Goal: Transaction & Acquisition: Obtain resource

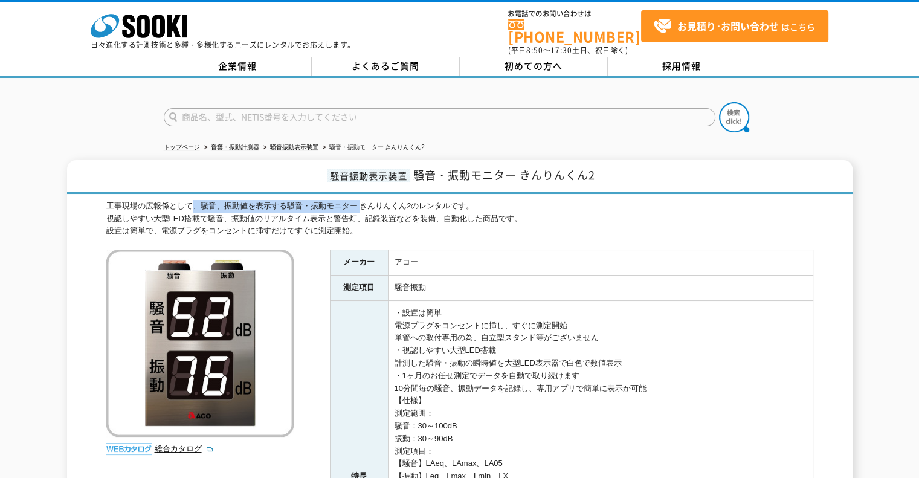
drag, startPoint x: 196, startPoint y: 196, endPoint x: 361, endPoint y: 199, distance: 165.5
click at [361, 200] on div "工事現場の広報係として、騒音、振動値を表示する騒音・振動モニター きんりんくん2のレンタルです。 視認しやすい大型LED搭載で騒音、振動値のリアルタイム表示と…" at bounding box center [459, 218] width 707 height 37
copy div "、騒音、振動値を表示する騒音・振動モニター"
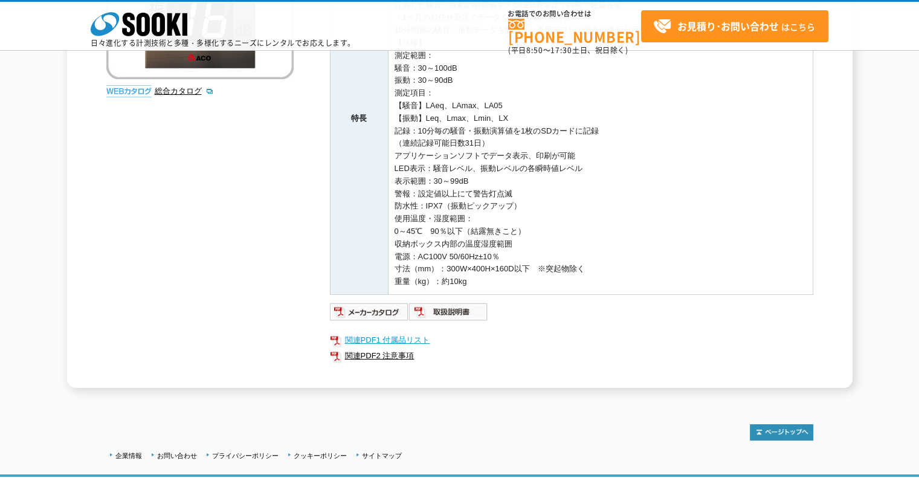
scroll to position [362, 0]
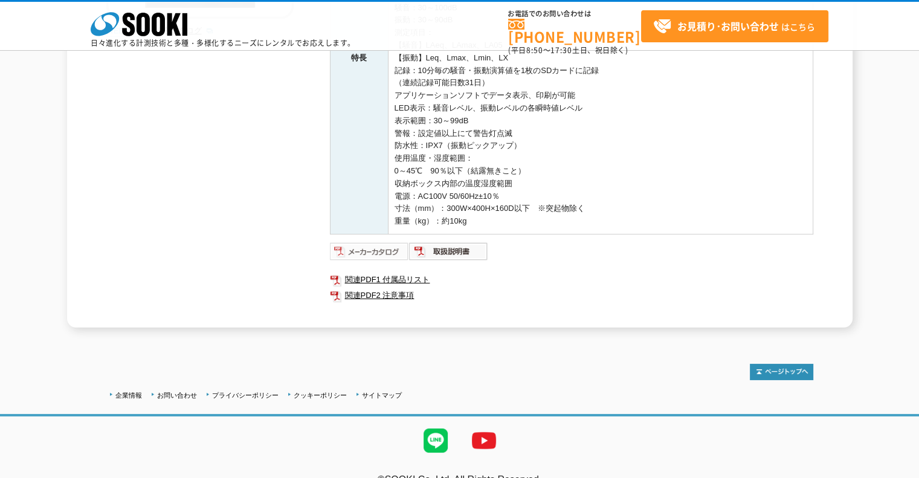
click at [390, 250] on img at bounding box center [369, 251] width 79 height 19
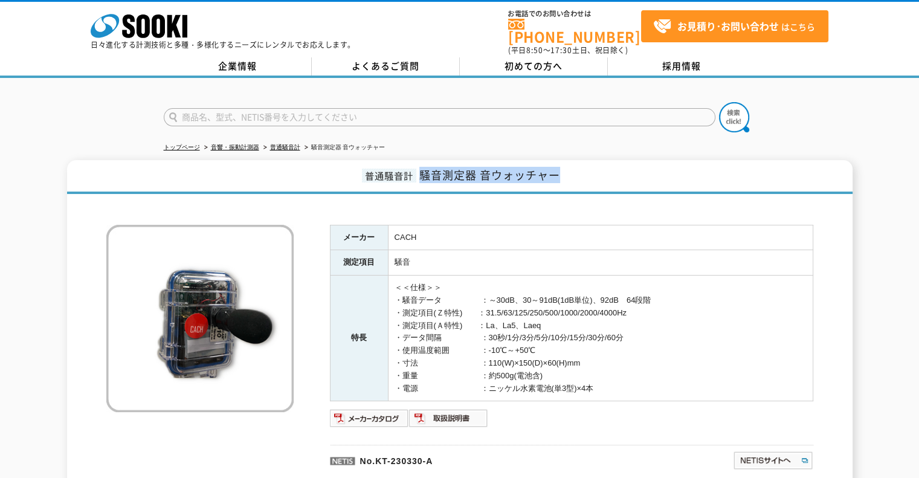
drag, startPoint x: 560, startPoint y: 166, endPoint x: 425, endPoint y: 169, distance: 135.9
click at [425, 169] on h1 "普通騒音計 騒音測定器 音ウォッチャー" at bounding box center [459, 177] width 785 height 34
copy span "騒音測定器 音ウォッチャー"
drag, startPoint x: 466, startPoint y: 456, endPoint x: 379, endPoint y: 450, distance: 87.8
click at [379, 450] on p "No.KT-230330-A" at bounding box center [473, 458] width 286 height 29
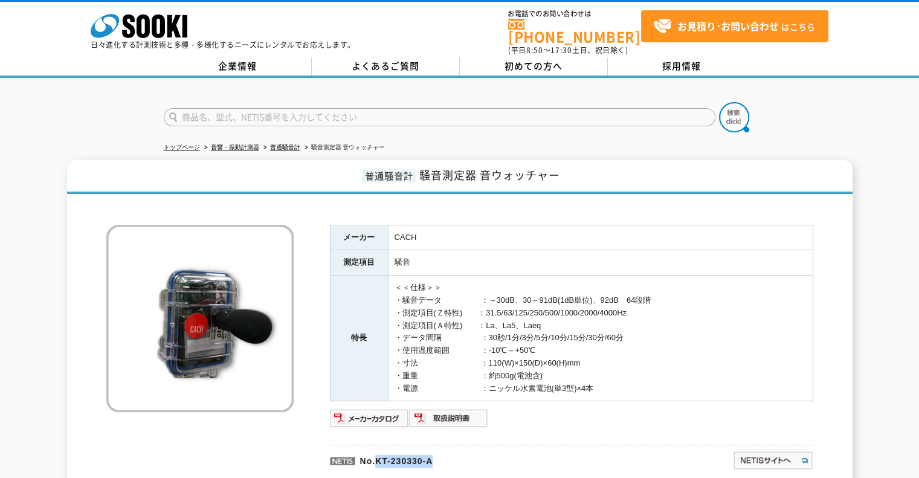
copy p "KT-230330-A"
click at [374, 408] on img at bounding box center [369, 417] width 79 height 19
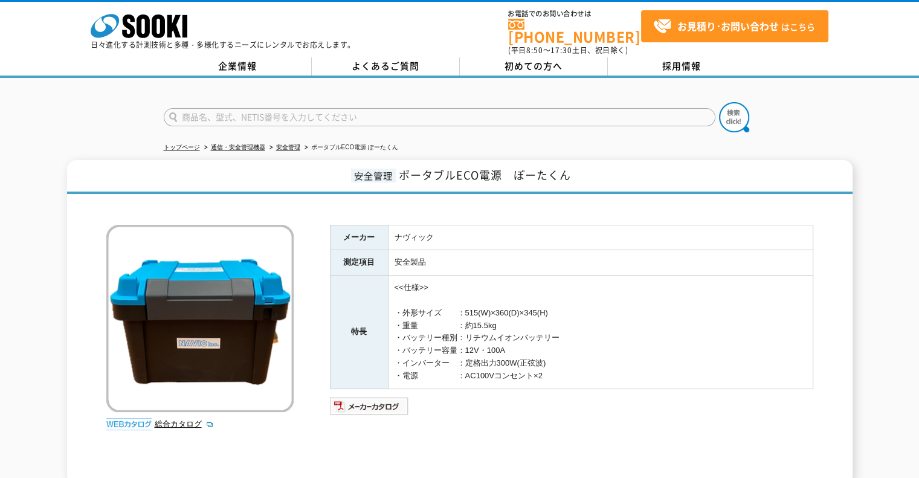
scroll to position [60, 0]
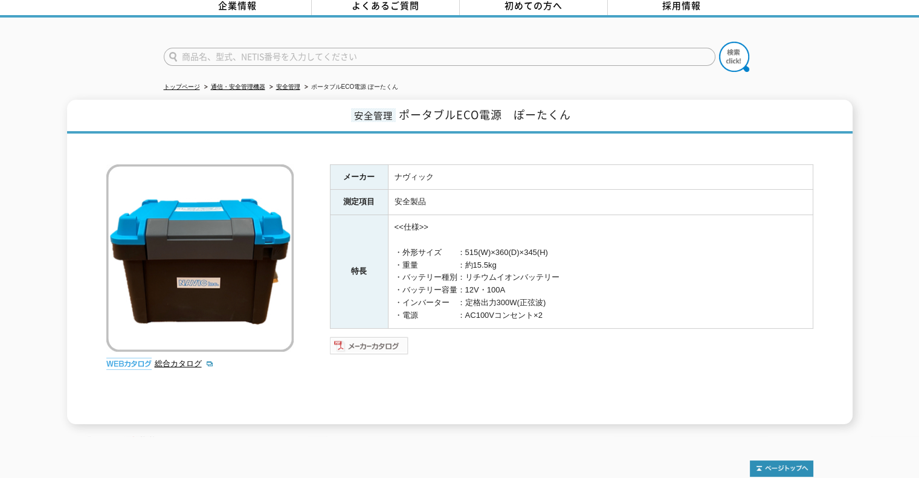
click at [385, 338] on img at bounding box center [369, 345] width 79 height 19
click at [374, 336] on img at bounding box center [369, 345] width 79 height 19
